Goal: Task Accomplishment & Management: Manage account settings

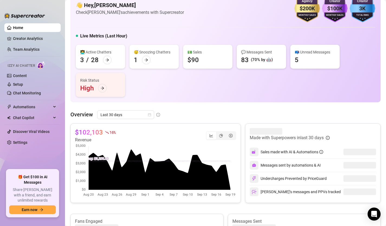
scroll to position [20, 0]
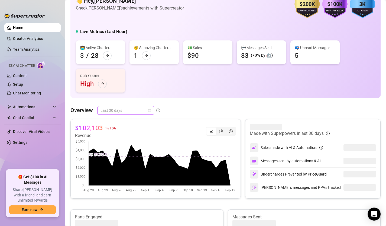
click at [152, 110] on div "Last 30 days" at bounding box center [125, 110] width 57 height 9
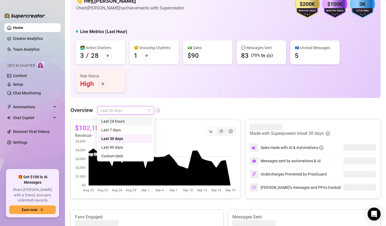
click at [142, 119] on div "Last 24 hours" at bounding box center [125, 121] width 48 height 6
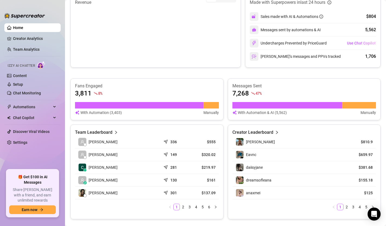
scroll to position [163, 0]
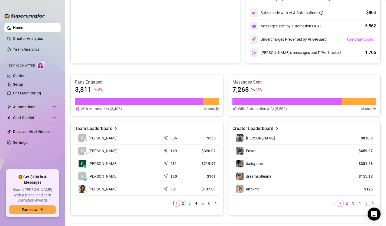
click at [182, 202] on link "2" at bounding box center [183, 203] width 6 height 6
click at [190, 203] on link "3" at bounding box center [190, 203] width 6 height 6
click at [195, 203] on link "4" at bounding box center [196, 203] width 6 height 6
click at [201, 203] on link "5" at bounding box center [203, 203] width 6 height 6
click at [207, 204] on link "6" at bounding box center [209, 203] width 6 height 6
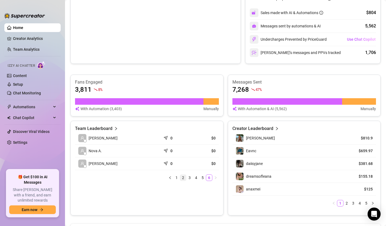
click at [180, 177] on link "2" at bounding box center [183, 178] width 6 height 6
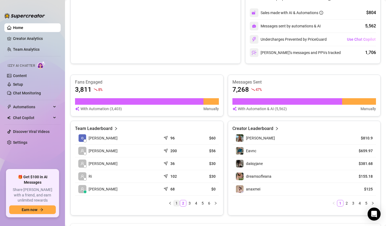
click at [178, 205] on link "1" at bounding box center [177, 203] width 6 height 6
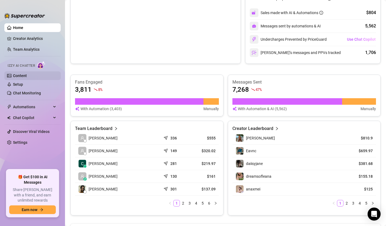
click at [23, 74] on link "Content" at bounding box center [20, 75] width 14 height 4
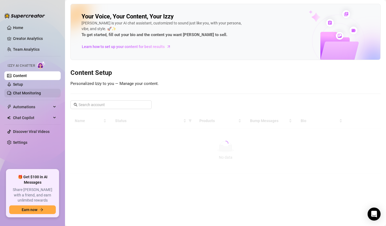
click at [31, 93] on link "Chat Monitoring" at bounding box center [27, 93] width 28 height 4
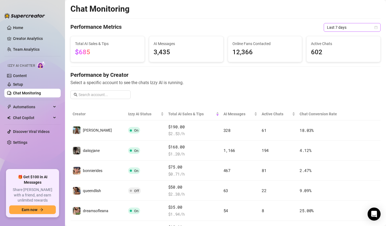
click at [375, 28] on icon "calendar" at bounding box center [376, 27] width 3 height 3
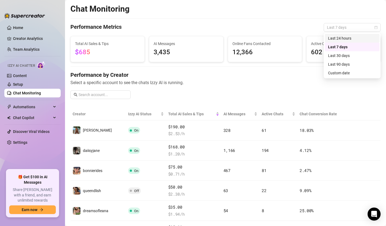
click at [360, 38] on div "Last 24 hours" at bounding box center [352, 38] width 48 height 6
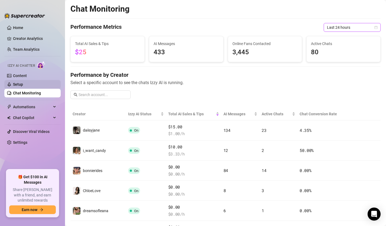
click at [23, 83] on link "Setup" at bounding box center [18, 84] width 10 height 4
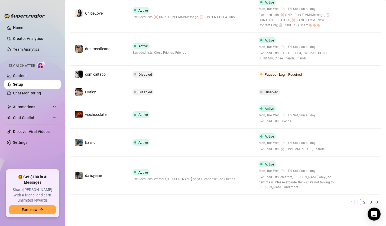
scroll to position [203, 0]
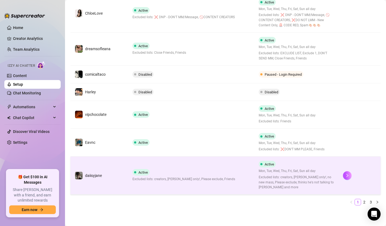
click at [186, 169] on div "Active Excluded lists: creators, [PERSON_NAME] only!, Please exclude, Friends" at bounding box center [184, 175] width 103 height 13
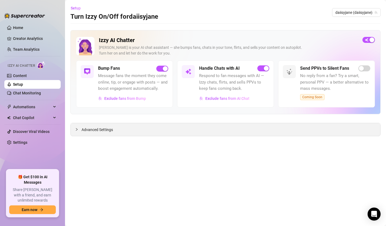
click at [107, 130] on span "Advanced Settings" at bounding box center [97, 130] width 31 height 6
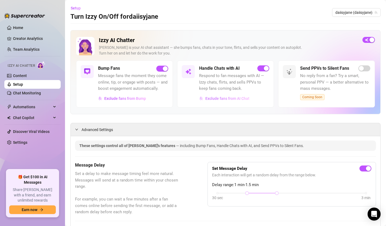
click at [224, 98] on span "Exclude fans from AI Chat" at bounding box center [228, 98] width 44 height 4
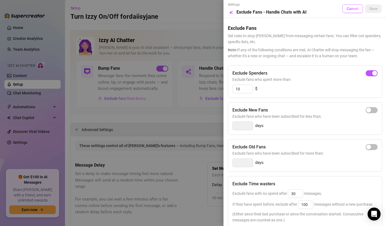
click at [344, 10] on button "Cancel" at bounding box center [353, 8] width 21 height 9
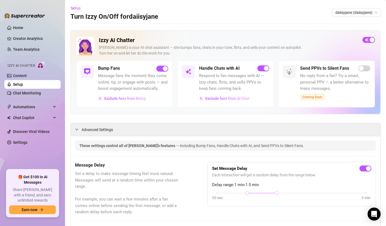
click at [18, 85] on link "Setup" at bounding box center [18, 84] width 10 height 4
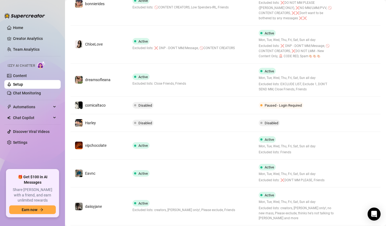
scroll to position [203, 0]
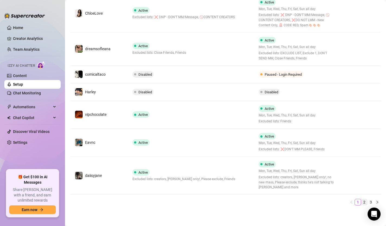
click at [367, 203] on link "2" at bounding box center [365, 202] width 6 height 6
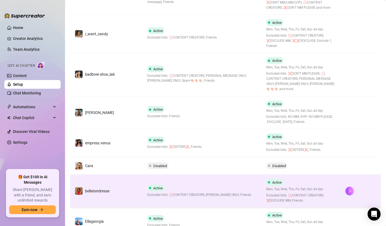
scroll to position [233, 0]
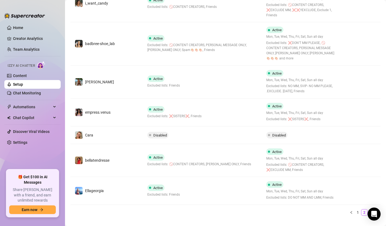
click at [371, 209] on link "3" at bounding box center [371, 212] width 6 height 6
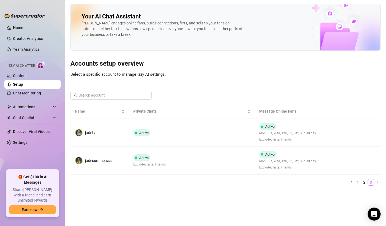
scroll to position [0, 0]
click at [23, 30] on link "Home" at bounding box center [18, 27] width 10 height 4
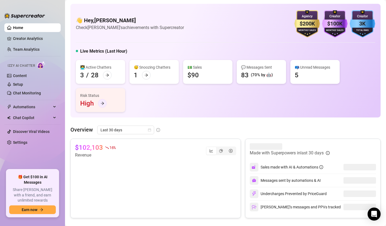
click at [100, 102] on div at bounding box center [102, 103] width 9 height 9
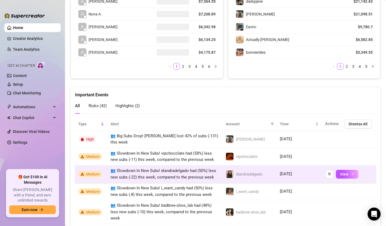
scroll to position [274, 0]
